Goal: Register for event/course

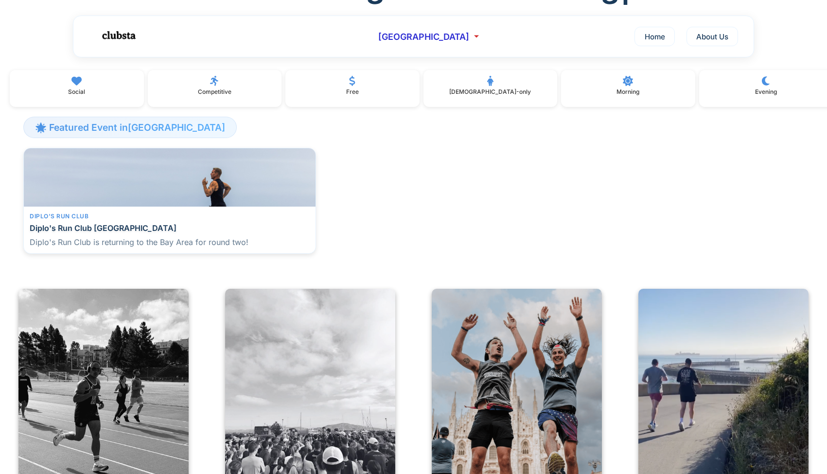
scroll to position [127, 0]
click at [149, 230] on h4 "Diplo's Run Club [GEOGRAPHIC_DATA]" at bounding box center [170, 226] width 280 height 9
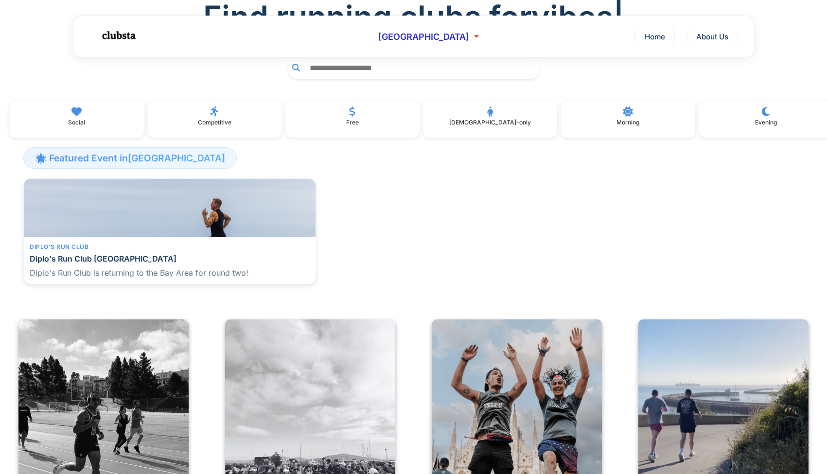
scroll to position [97, 0]
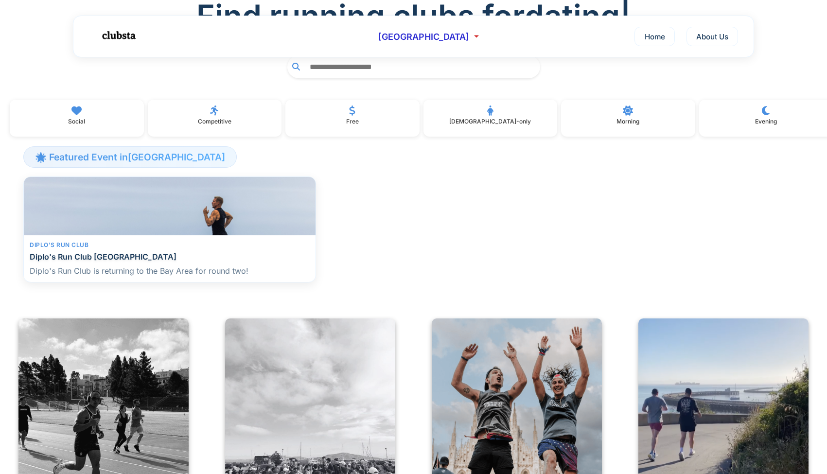
click at [157, 241] on div "Diplo's Run Club Diplo's Run Club San Francisco Diplo's Run Club is returning t…" at bounding box center [170, 258] width 292 height 47
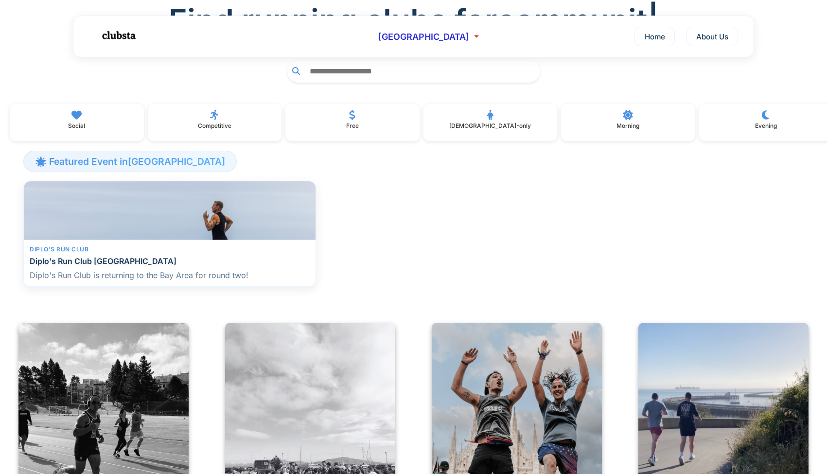
scroll to position [89, 0]
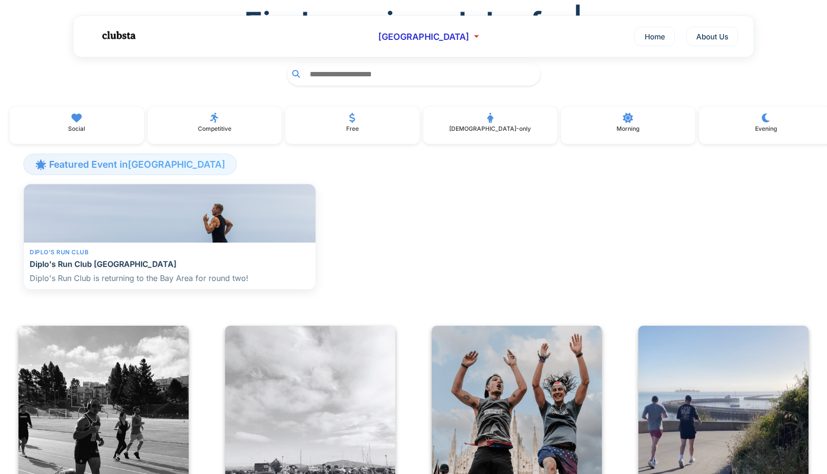
click at [160, 269] on h4 "Diplo's Run Club [GEOGRAPHIC_DATA]" at bounding box center [170, 264] width 280 height 9
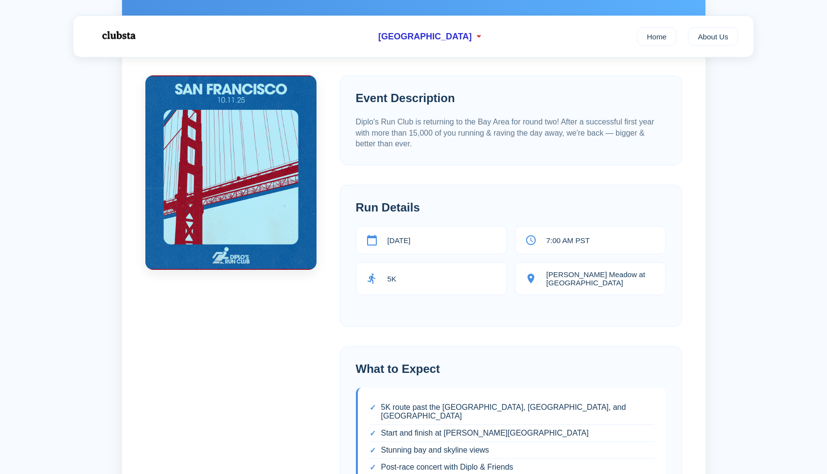
scroll to position [115, 0]
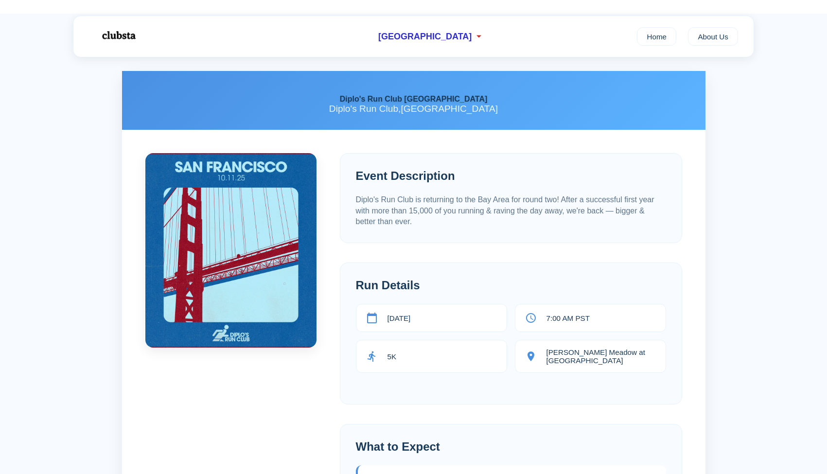
scroll to position [42, 0]
